Goal: Navigation & Orientation: Find specific page/section

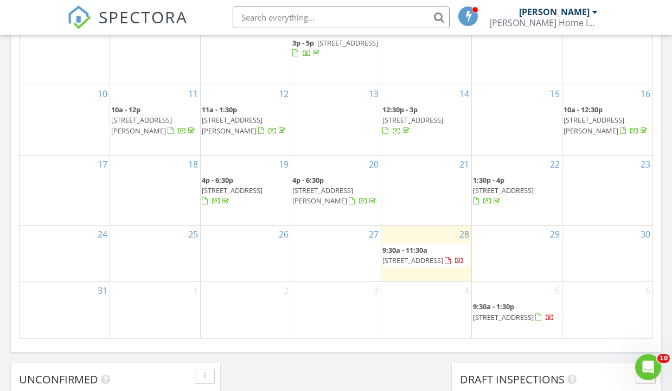
scroll to position [621, 0]
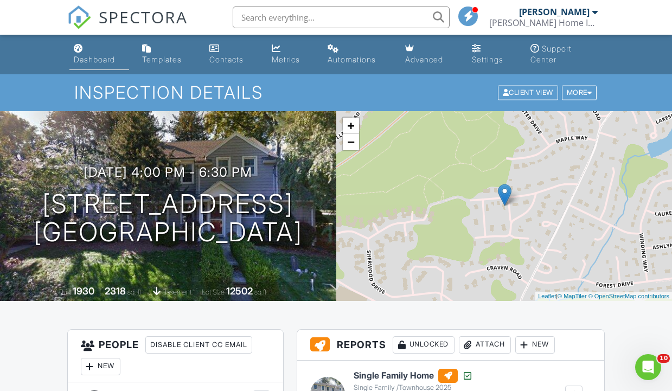
click at [103, 59] on div "Dashboard" at bounding box center [94, 59] width 41 height 9
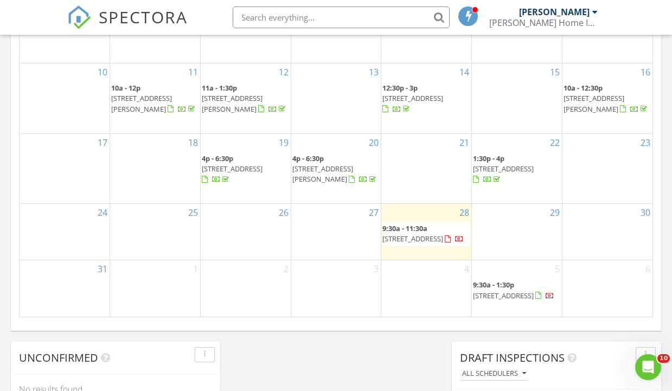
scroll to position [674, 0]
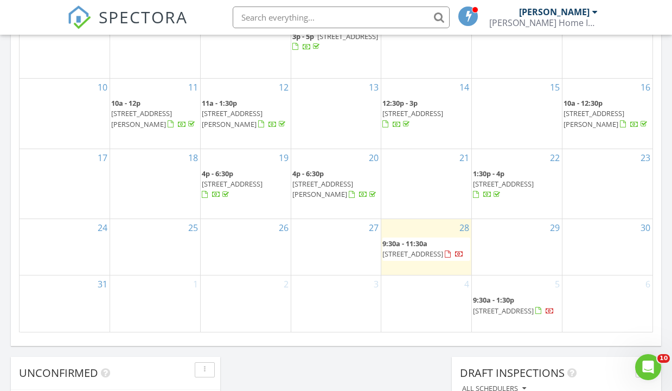
click at [330, 179] on span "4 Corvair Place, Wayne 07470" at bounding box center [322, 189] width 61 height 20
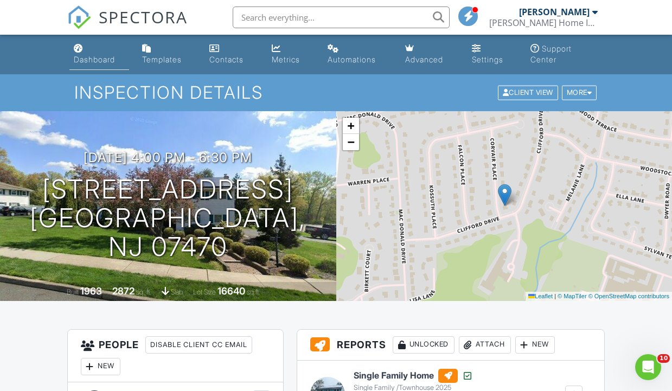
click at [96, 58] on div "Dashboard" at bounding box center [94, 59] width 41 height 9
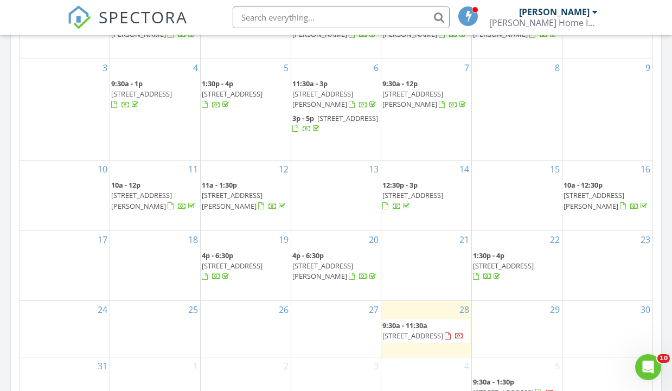
scroll to position [593, 0]
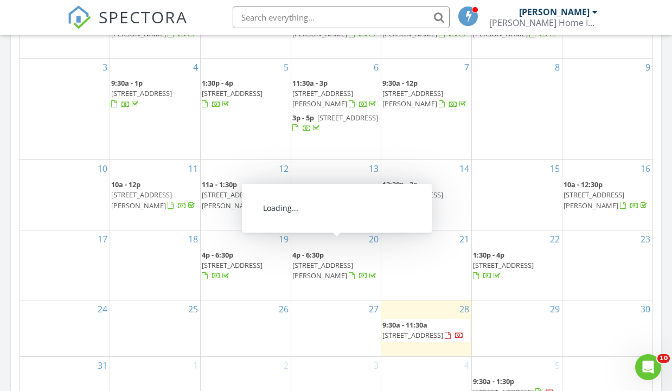
click at [601, 190] on span "78 Orton Road, West Caldwell 07006" at bounding box center [594, 200] width 61 height 20
